Goal: Task Accomplishment & Management: Use online tool/utility

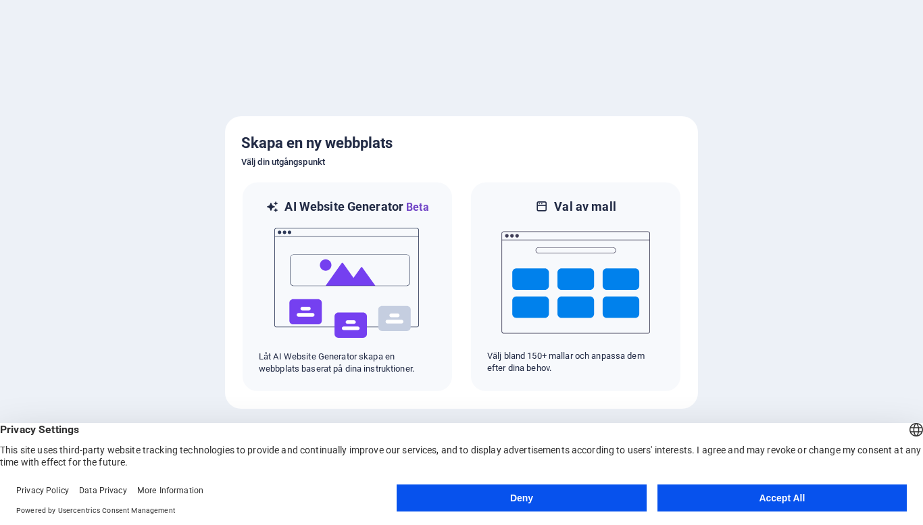
click at [693, 502] on button "Accept All" at bounding box center [782, 498] width 249 height 27
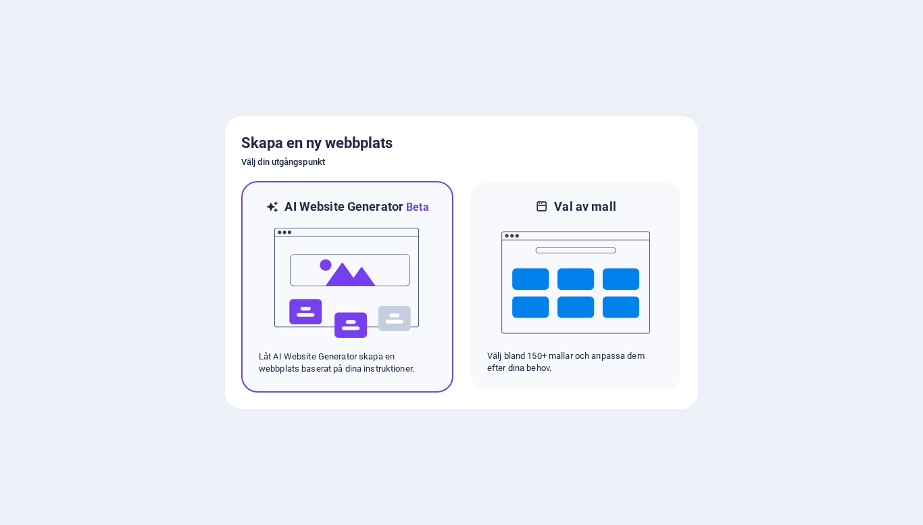
click at [370, 260] on img at bounding box center [347, 283] width 149 height 135
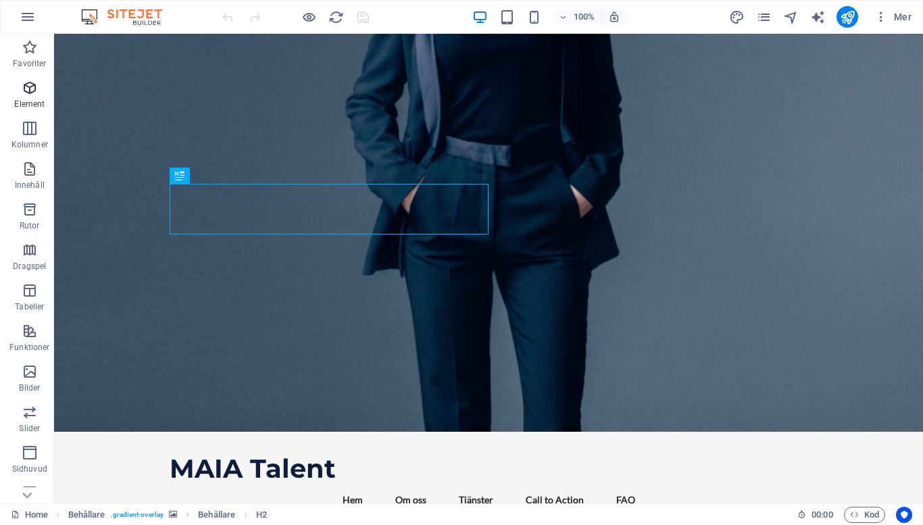
click at [26, 88] on icon "button" at bounding box center [30, 88] width 16 height 16
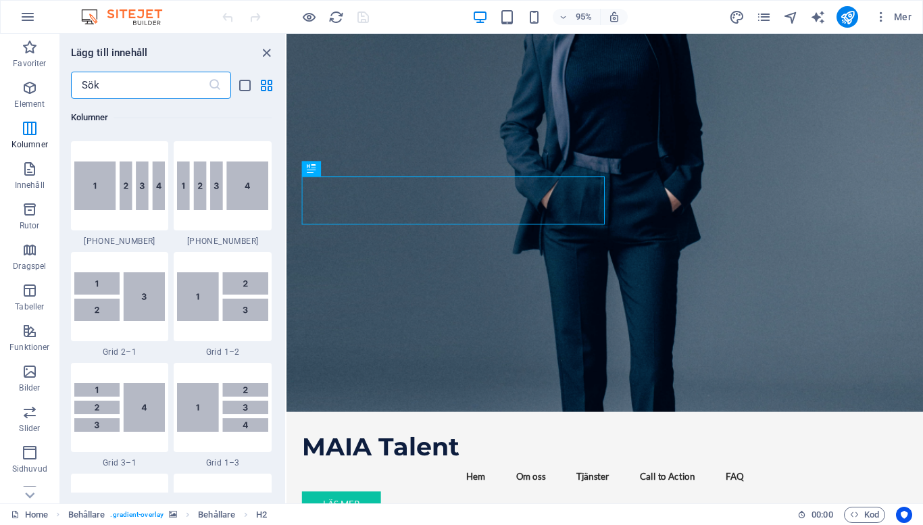
scroll to position [1557, 0]
